Goal: Information Seeking & Learning: Compare options

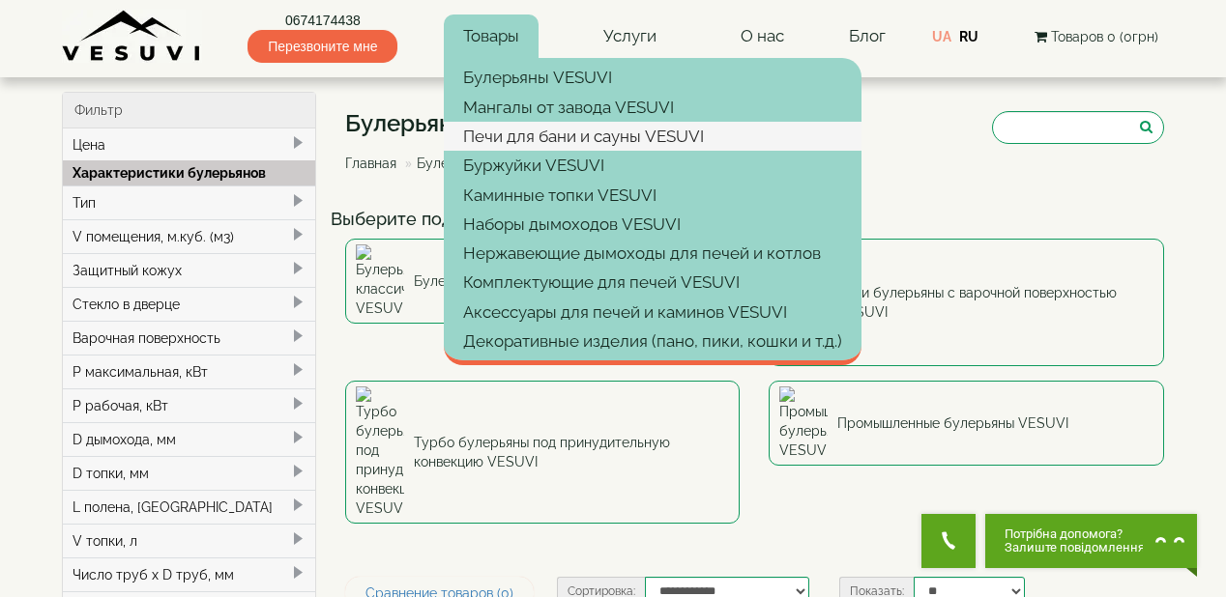
click at [522, 131] on link "Печи для бани и сауны VESUVI" at bounding box center [653, 136] width 418 height 29
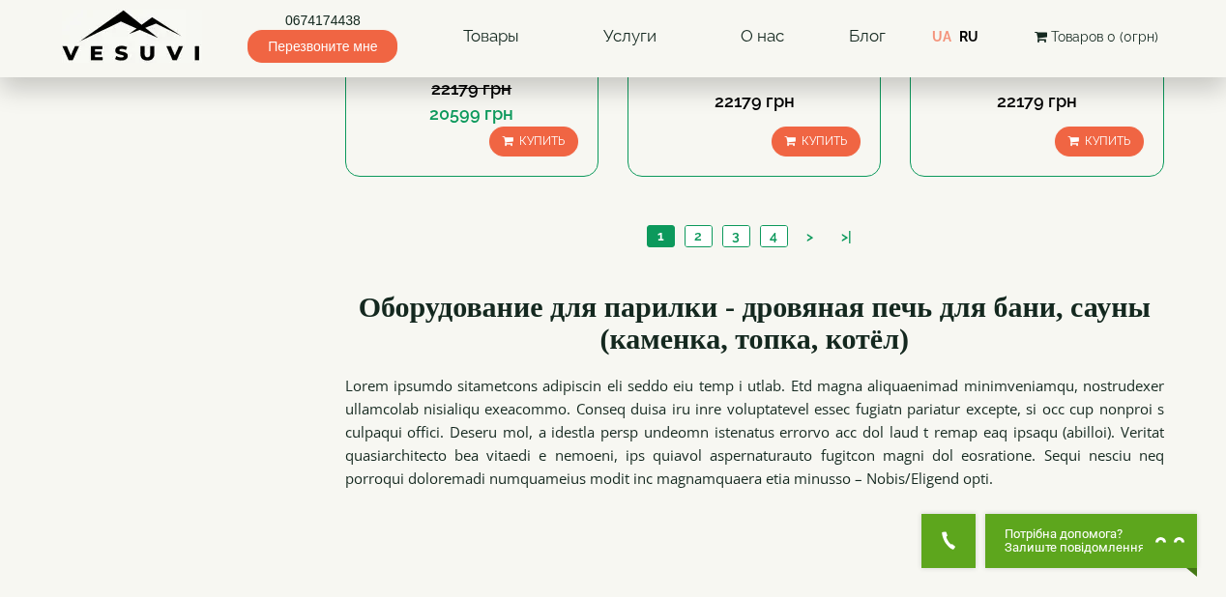
scroll to position [2320, 0]
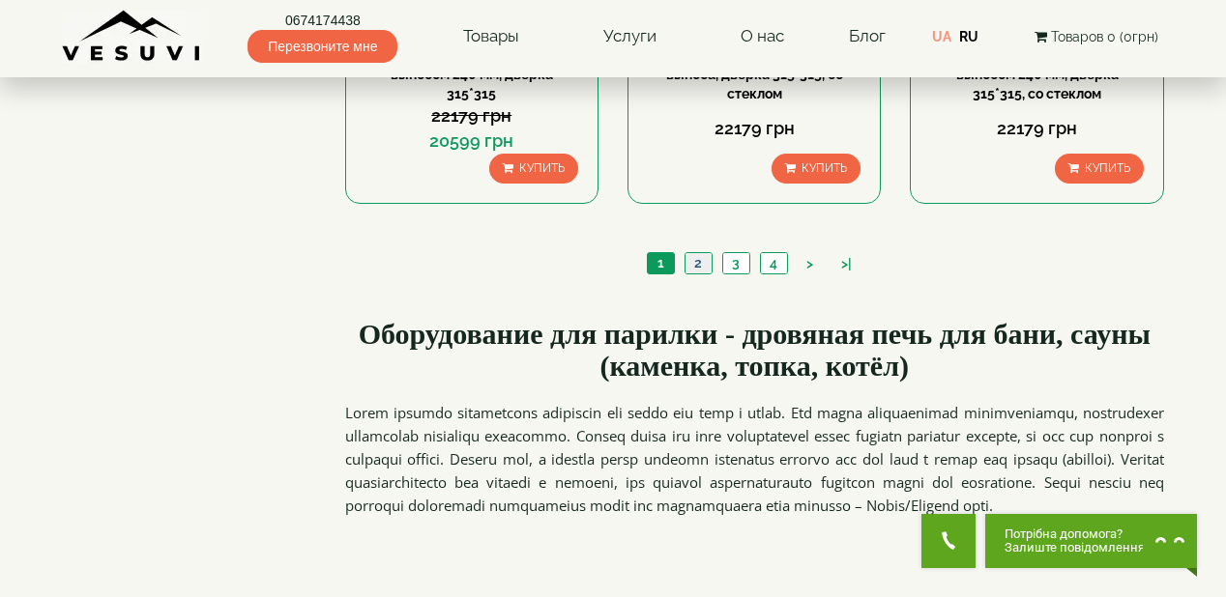
click at [696, 262] on link "2" at bounding box center [697, 263] width 27 height 20
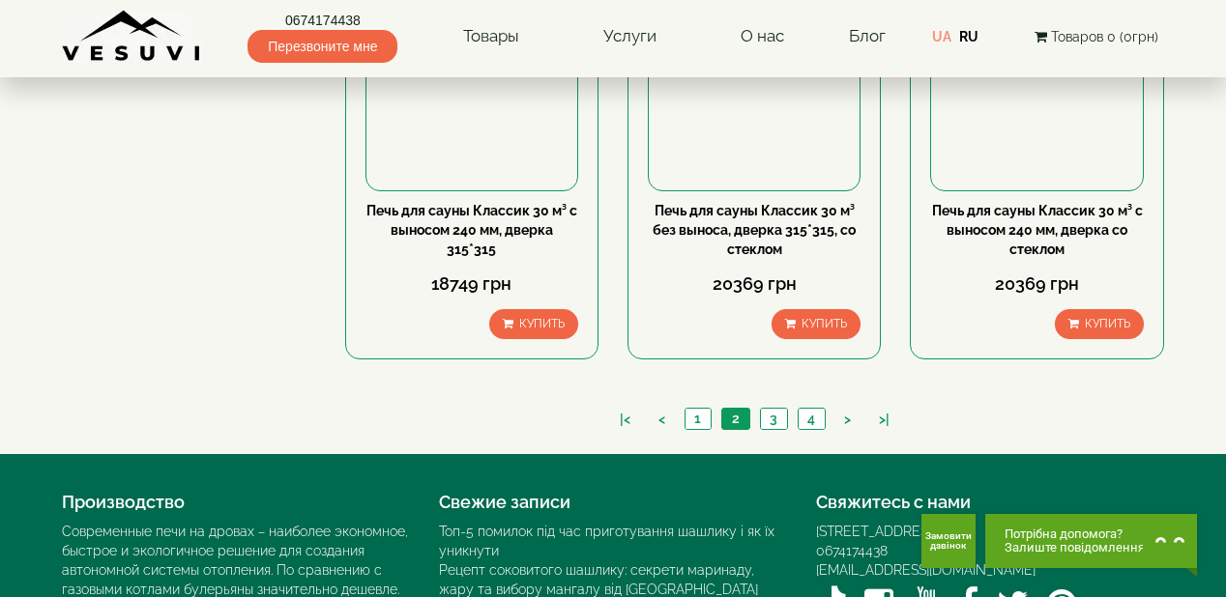
scroll to position [2165, 0]
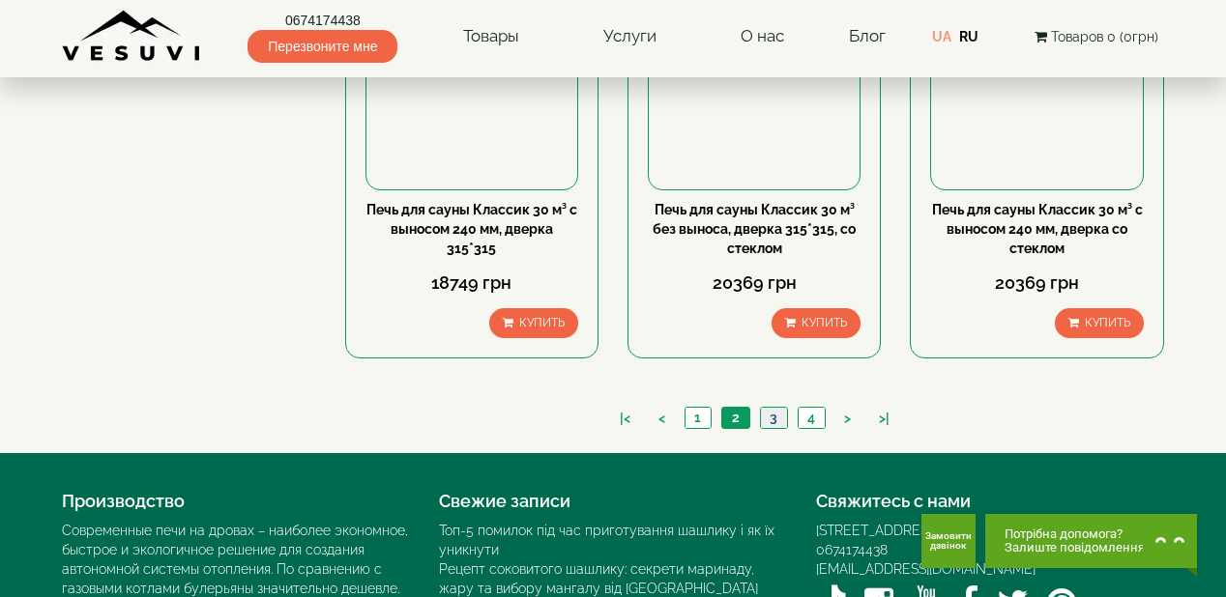
click at [768, 416] on link "3" at bounding box center [773, 418] width 27 height 20
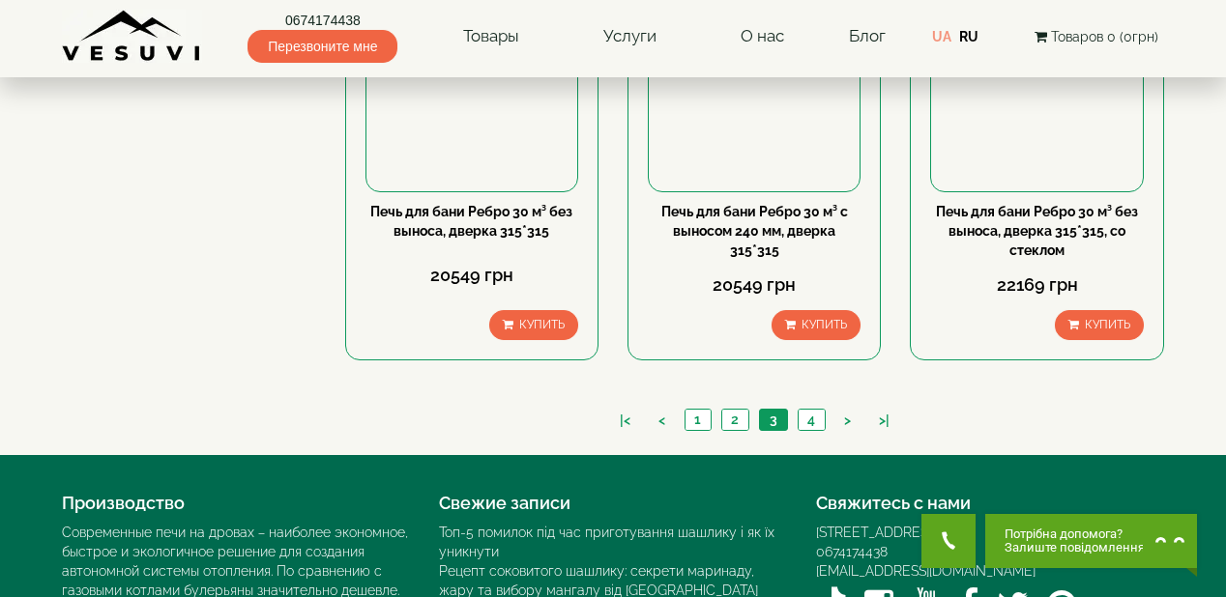
scroll to position [2165, 0]
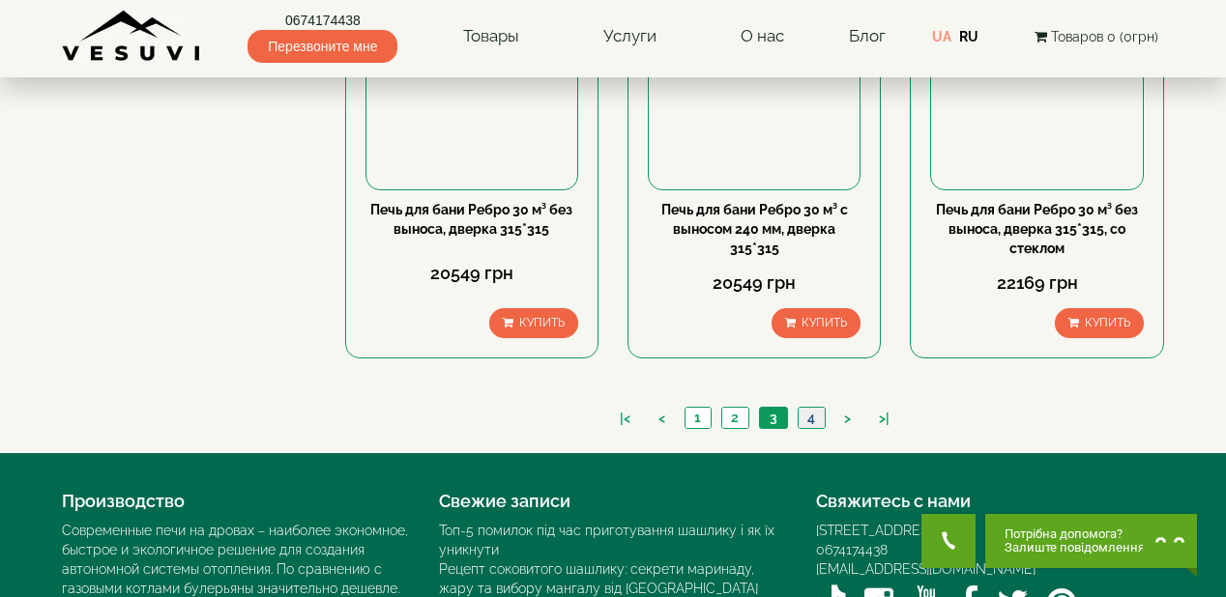
click at [804, 416] on link "4" at bounding box center [810, 418] width 27 height 20
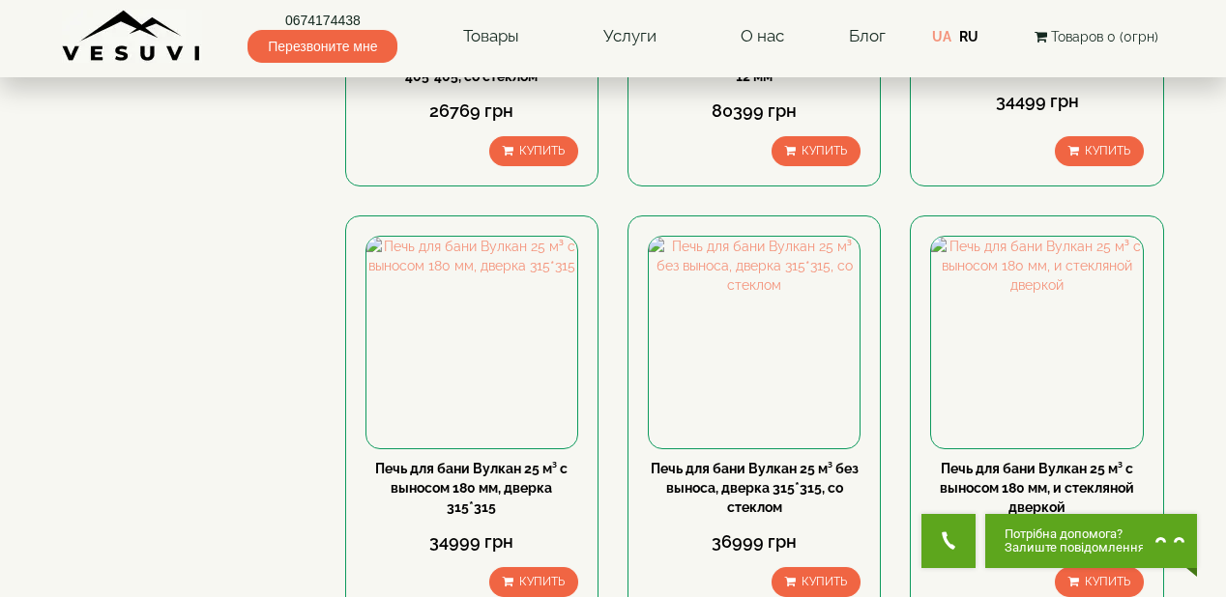
scroll to position [1083, 0]
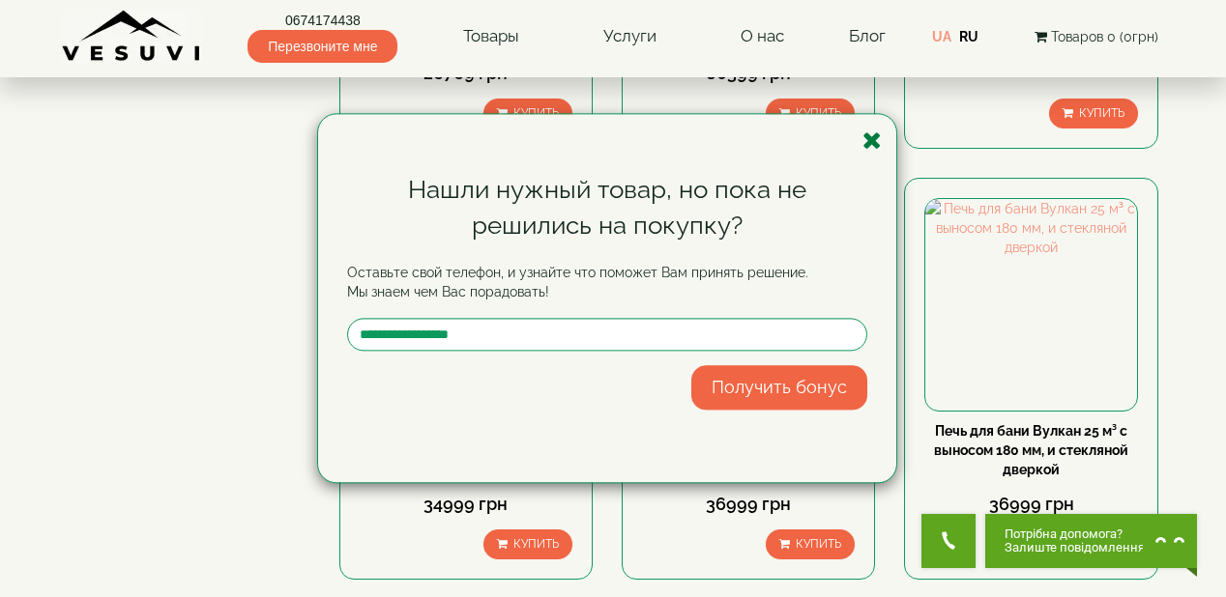
click at [872, 141] on icon "button" at bounding box center [871, 141] width 19 height 24
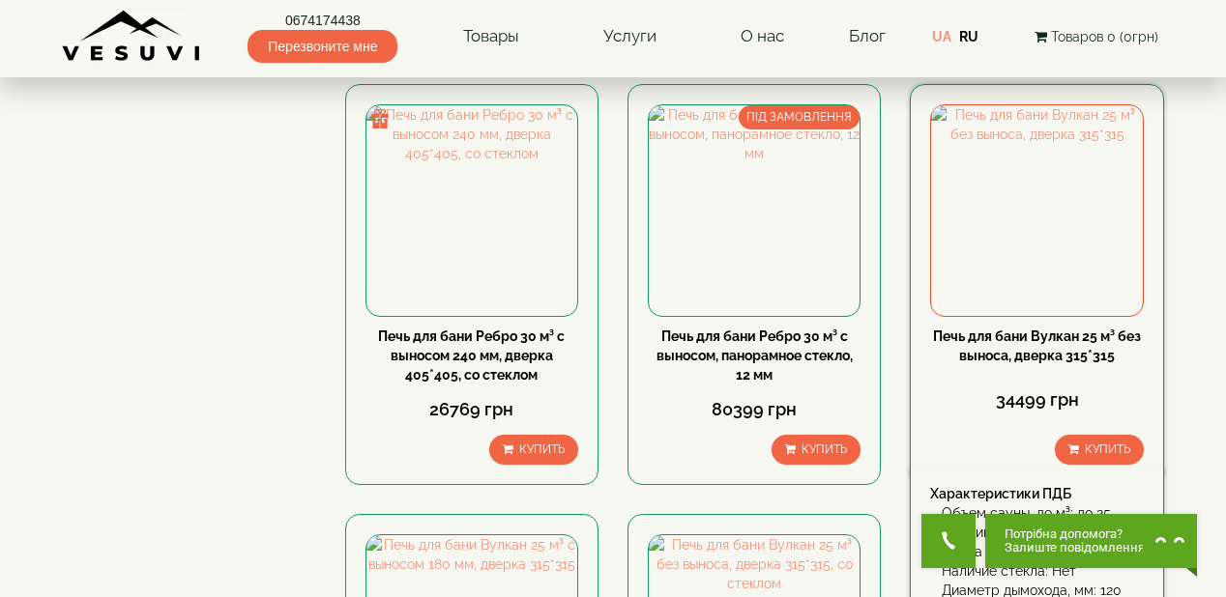
scroll to position [773, 0]
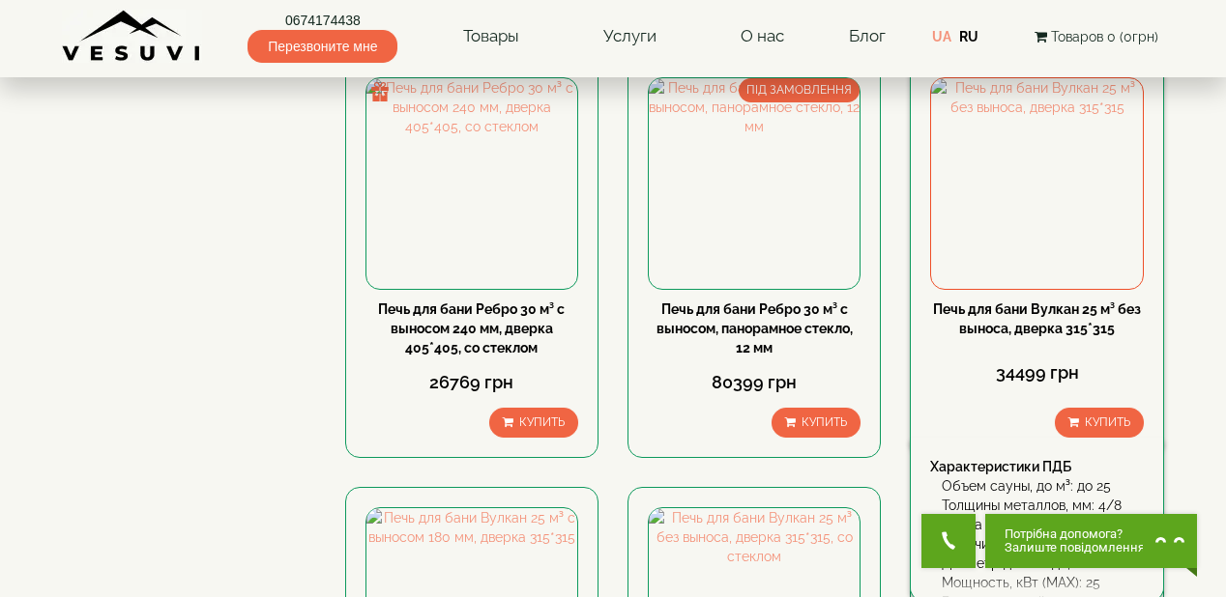
click at [1028, 314] on link "Печь для бани Вулкан 25 м³ без выноса, дверка 315*315" at bounding box center [1037, 319] width 208 height 35
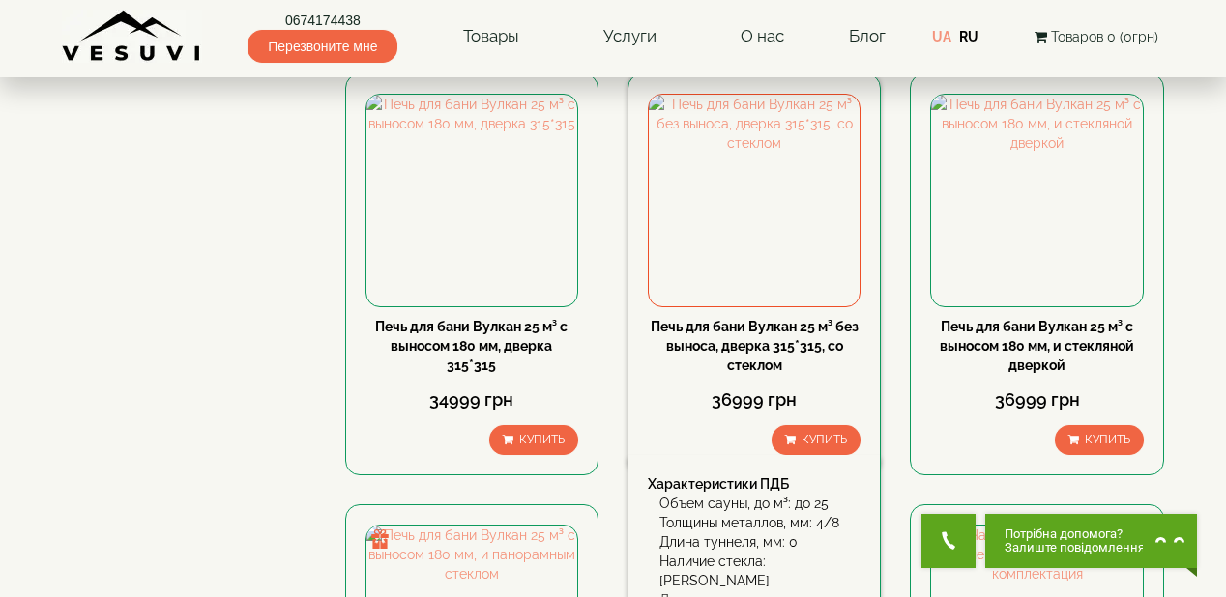
scroll to position [1160, 0]
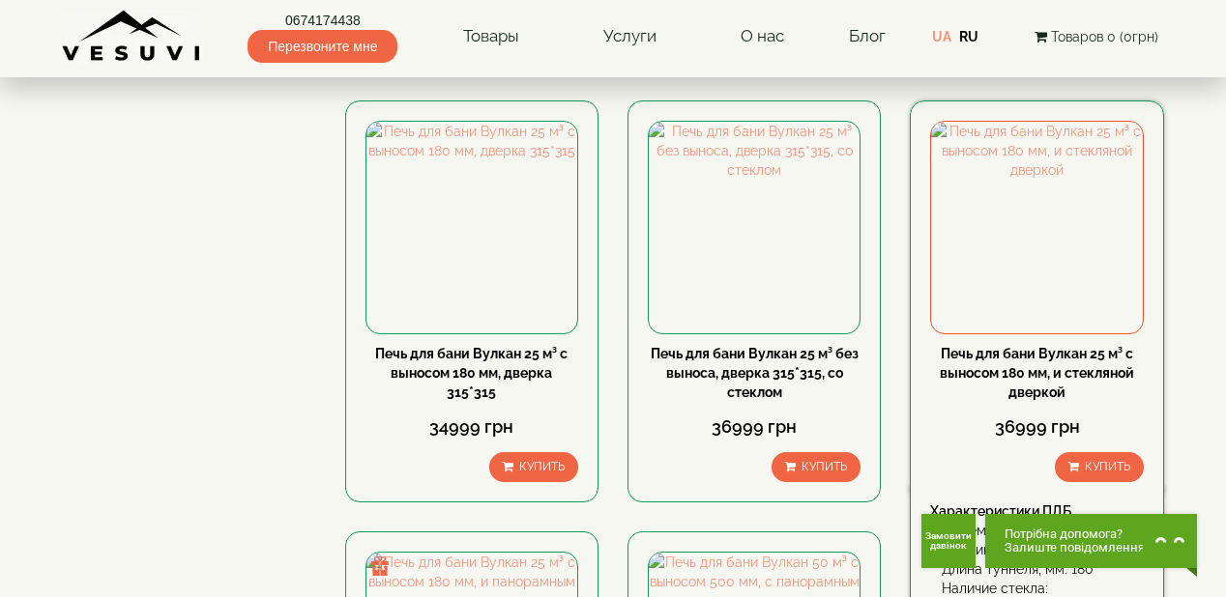
click at [1025, 367] on link "Печь для бани Вулкан 25 м³ с выносом 180 мм, и стекляной дверкой" at bounding box center [1037, 373] width 194 height 54
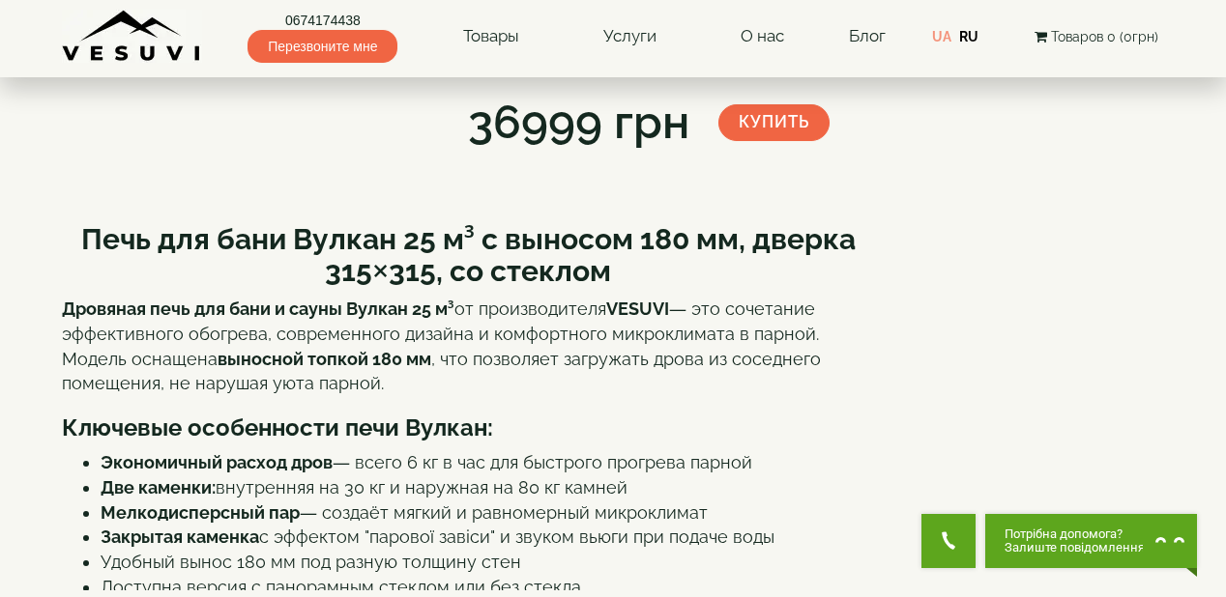
scroll to position [309, 0]
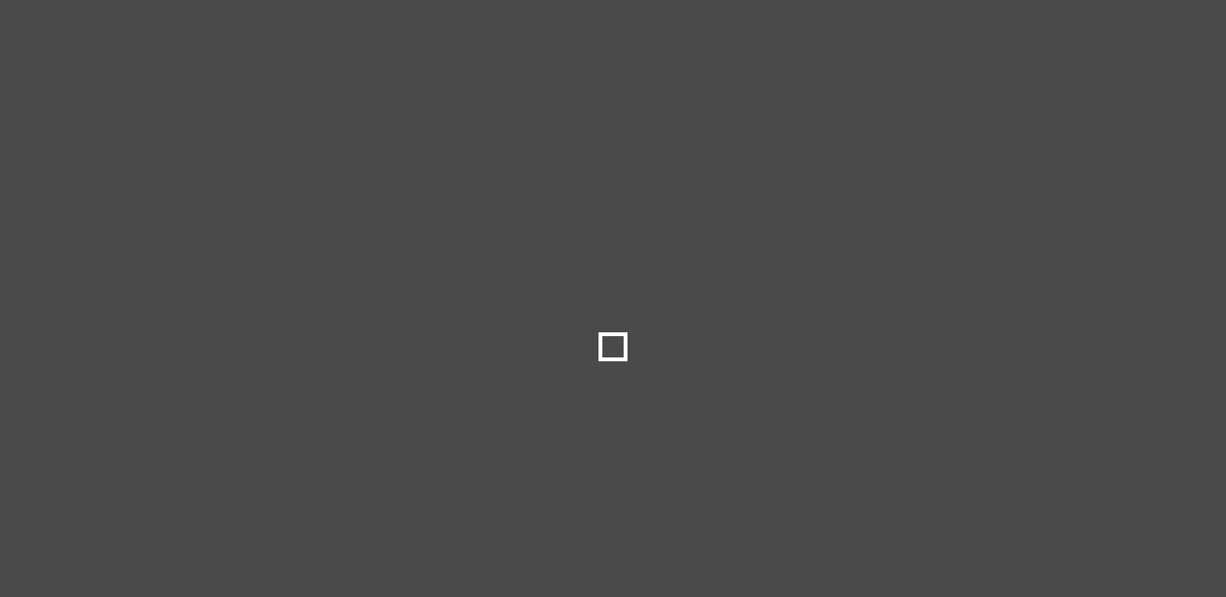
select select
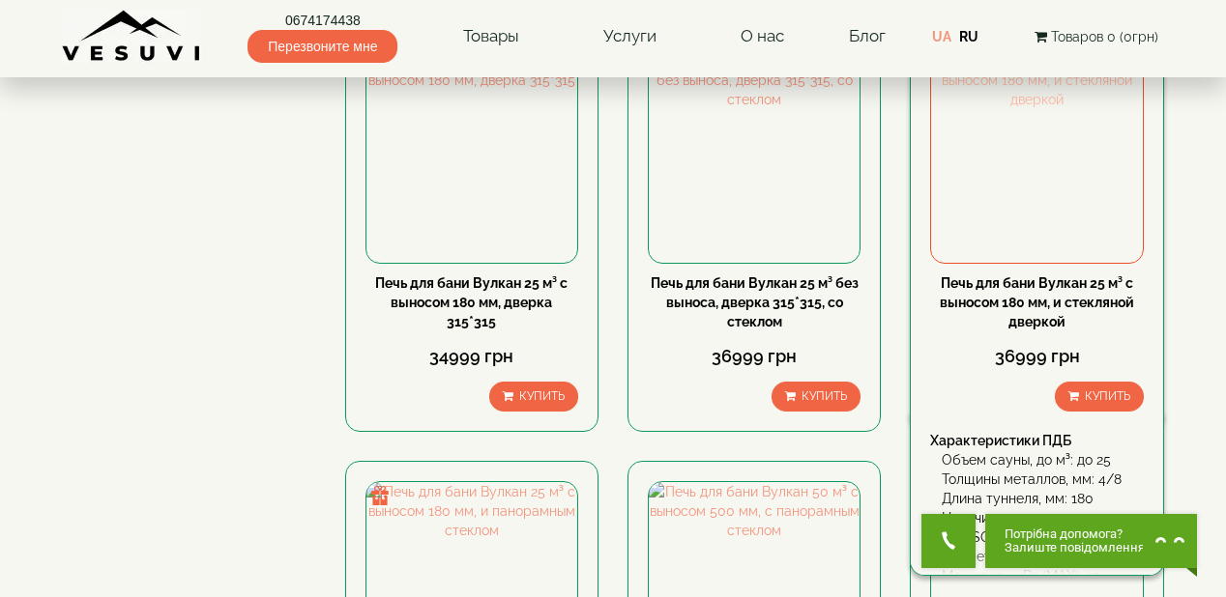
scroll to position [1315, 0]
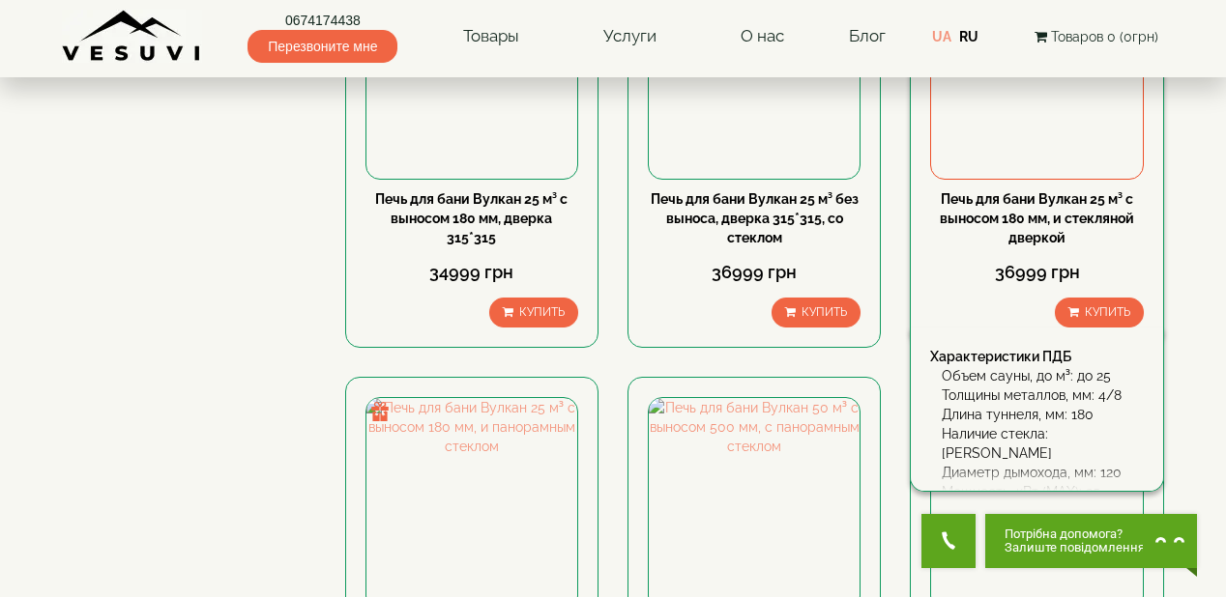
click at [1051, 217] on link "Печь для бани Вулкан 25 м³ с выносом 180 мм, и стекляной дверкой" at bounding box center [1037, 218] width 194 height 54
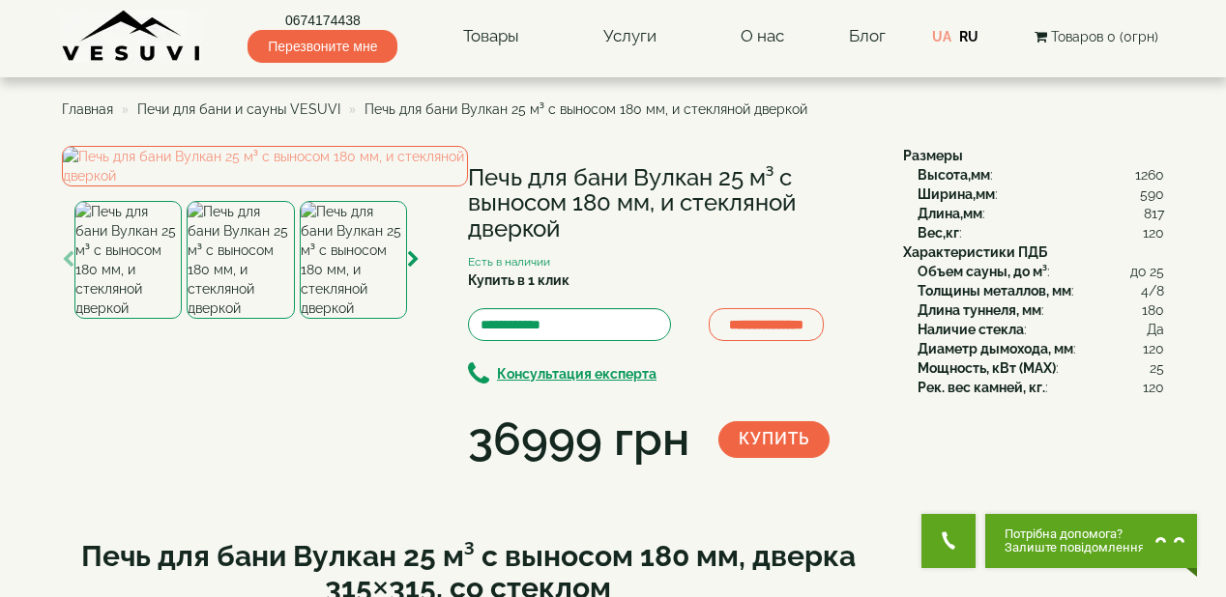
click at [1128, 351] on div "Диаметр дымохода, мм : 120" at bounding box center [1040, 348] width 246 height 19
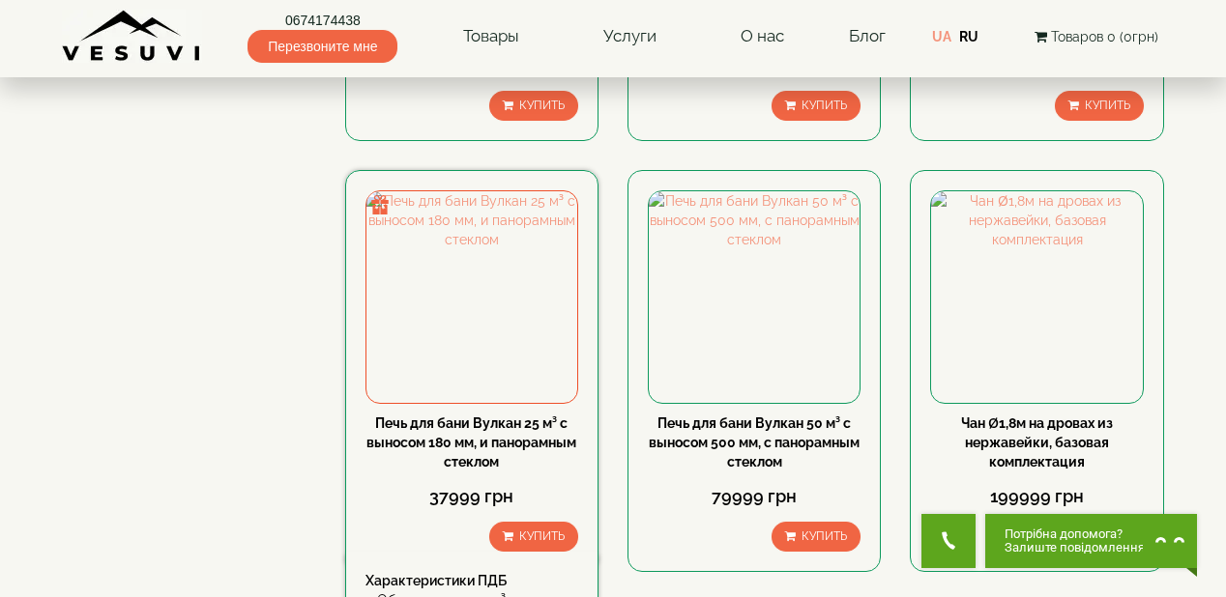
scroll to position [1624, 0]
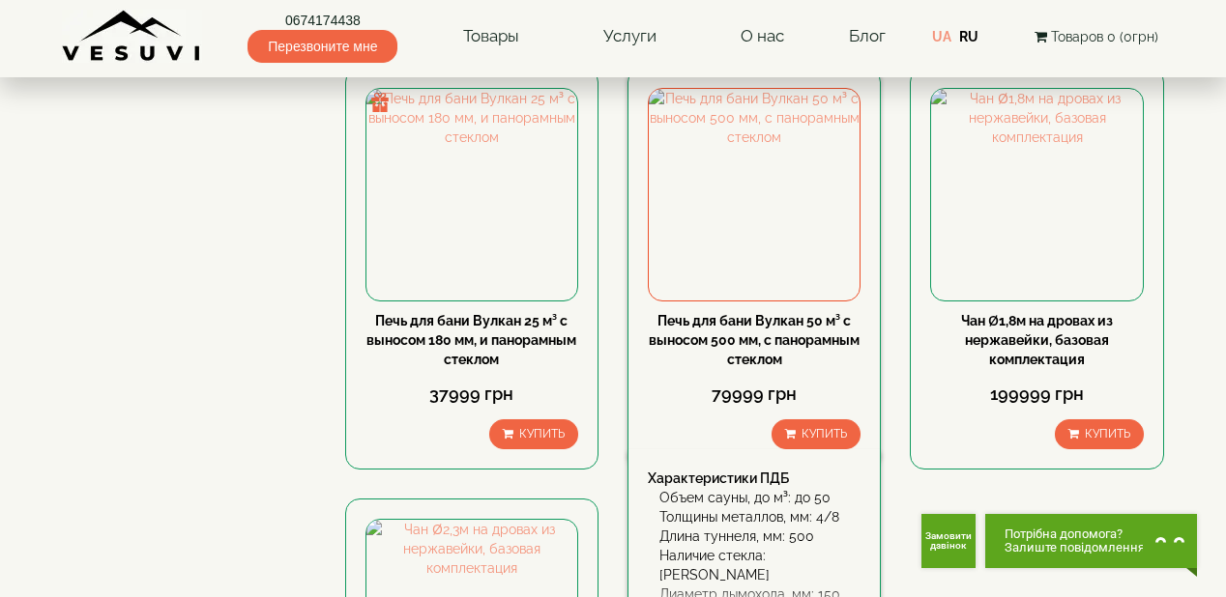
click at [735, 345] on div "Печь для бани Вулкан 50 м³ с выносом 500 мм, с панорамным стеклом" at bounding box center [754, 340] width 213 height 58
click at [750, 339] on link "Печь для бани Вулкан 50 м³ с выносом 500 мм, с панорамным стеклом" at bounding box center [754, 340] width 211 height 54
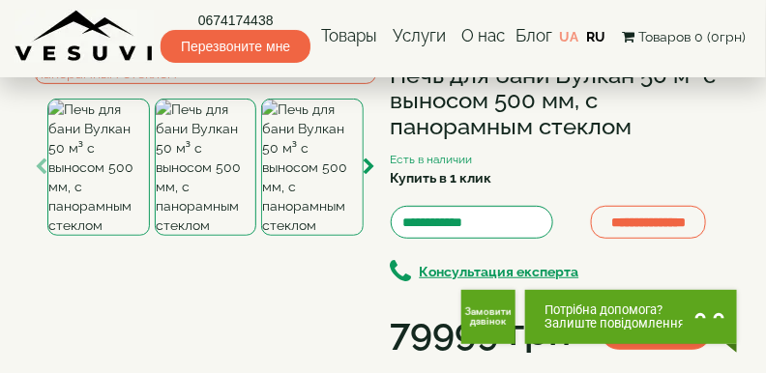
scroll to position [145, 0]
